Goal: Information Seeking & Learning: Learn about a topic

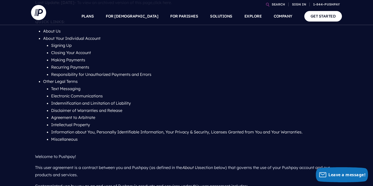
scroll to position [77, 0]
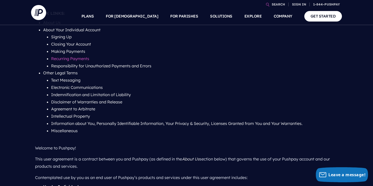
click at [81, 59] on link "Recurring Payments" at bounding box center [70, 58] width 38 height 5
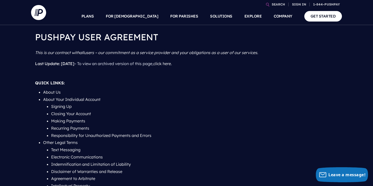
scroll to position [0, 0]
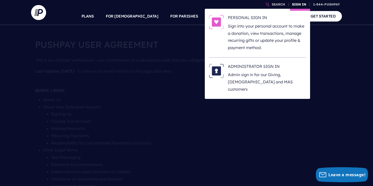
click at [298, 5] on link "SIGN IN" at bounding box center [299, 4] width 18 height 9
click at [298, 3] on link "SIGN IN" at bounding box center [299, 4] width 18 height 9
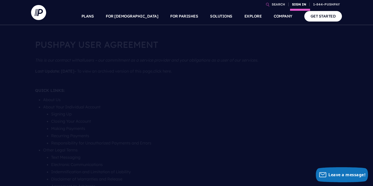
click at [301, 5] on link "SIGN IN" at bounding box center [299, 4] width 18 height 9
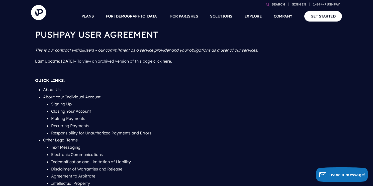
scroll to position [11, 0]
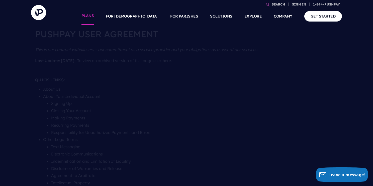
click at [94, 16] on link "PLANS" at bounding box center [88, 17] width 13 height 18
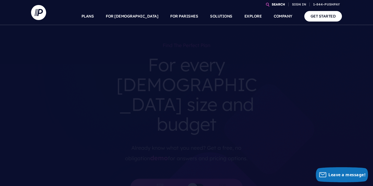
click at [279, 5] on link "SEARCH" at bounding box center [278, 4] width 17 height 9
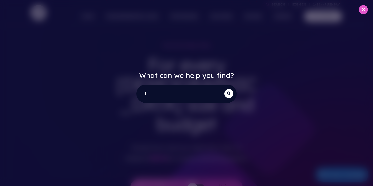
click at [277, 11] on div "What can we help you find? *" at bounding box center [186, 93] width 373 height 186
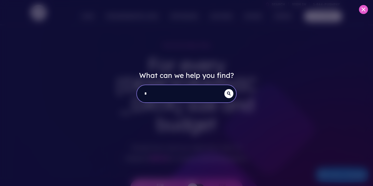
click at [162, 95] on input "*" at bounding box center [181, 93] width 88 height 17
type input "**********"
click at [225, 89] on button "submit" at bounding box center [229, 93] width 9 height 9
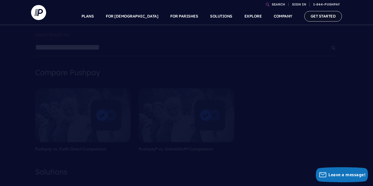
click at [319, 18] on link "GET STARTED" at bounding box center [324, 16] width 38 height 10
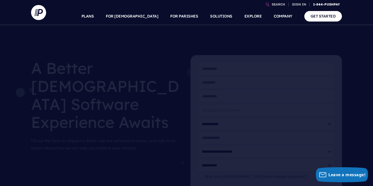
click at [322, 3] on link "1-844-PUSHPAY" at bounding box center [326, 4] width 31 height 9
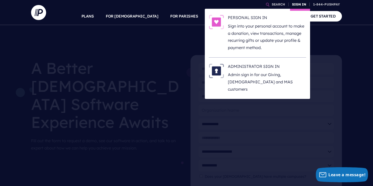
click at [301, 5] on link "SIGN IN" at bounding box center [299, 4] width 18 height 9
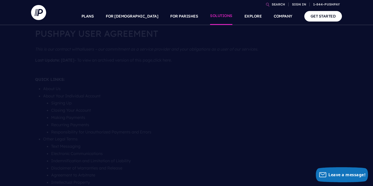
scroll to position [13, 0]
